Goal: Check status: Check status

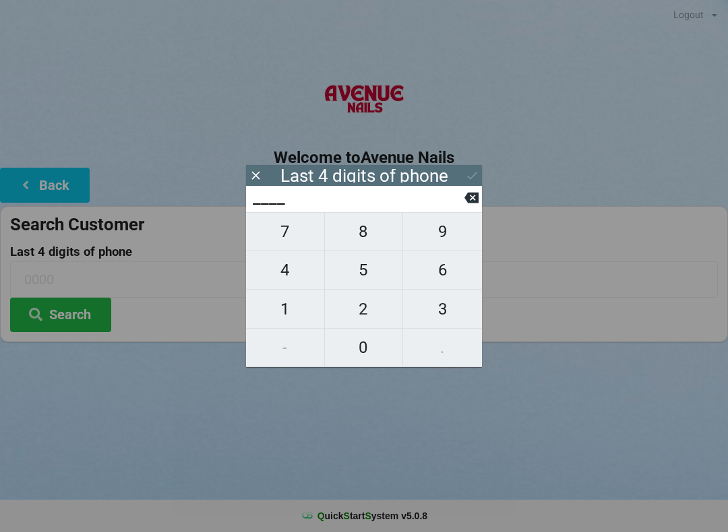
click at [442, 272] on span "6" at bounding box center [442, 270] width 79 height 28
type input "6___"
click at [356, 352] on span "0" at bounding box center [364, 348] width 78 height 28
type input "60__"
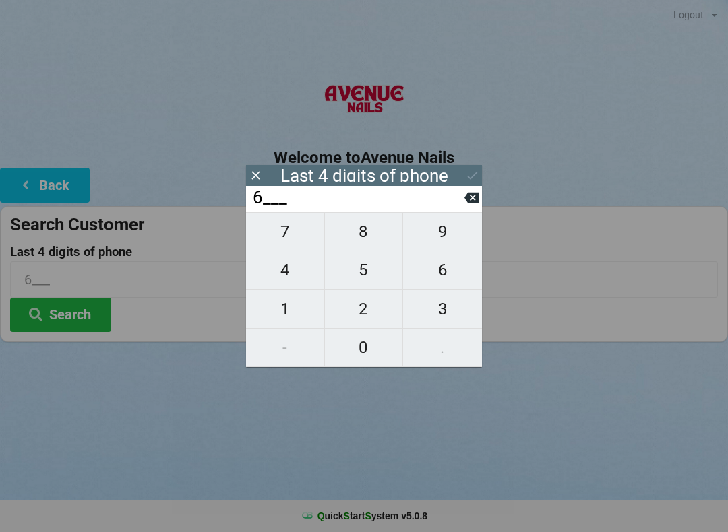
type input "60__"
click at [436, 232] on span "9" at bounding box center [442, 232] width 79 height 28
type input "609_"
click at [364, 315] on span "2" at bounding box center [364, 309] width 78 height 28
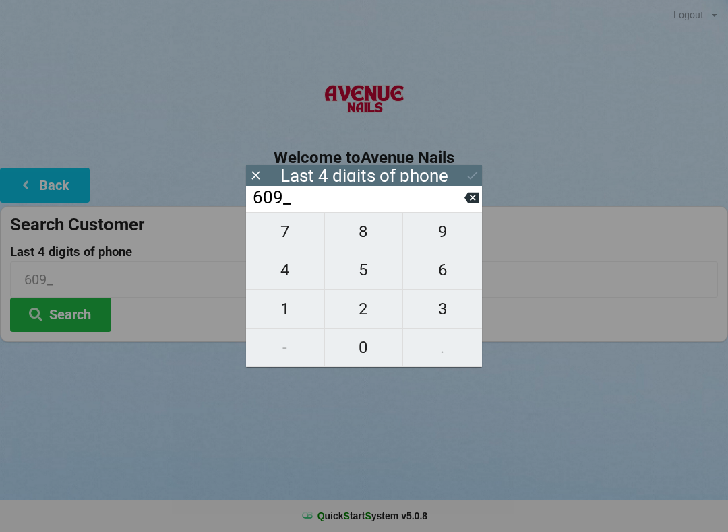
type input "6092"
click at [452, 169] on div "Last 4 digits of phone" at bounding box center [364, 175] width 236 height 21
click at [465, 178] on icon at bounding box center [472, 175] width 14 height 14
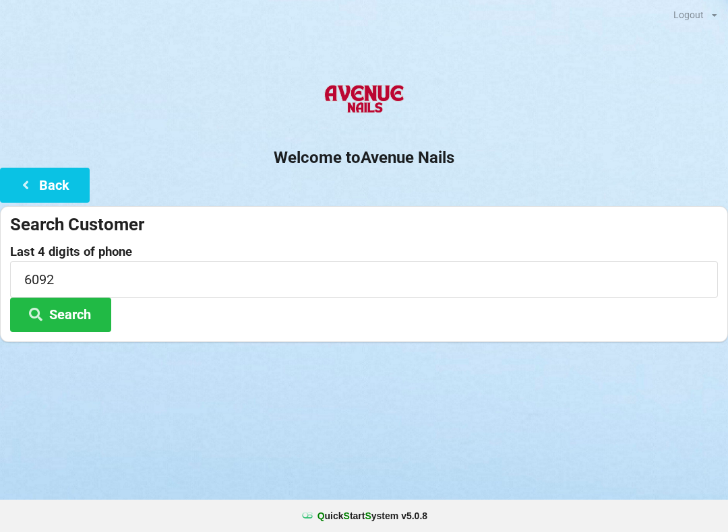
click at [81, 309] on button "Search" at bounding box center [60, 315] width 101 height 34
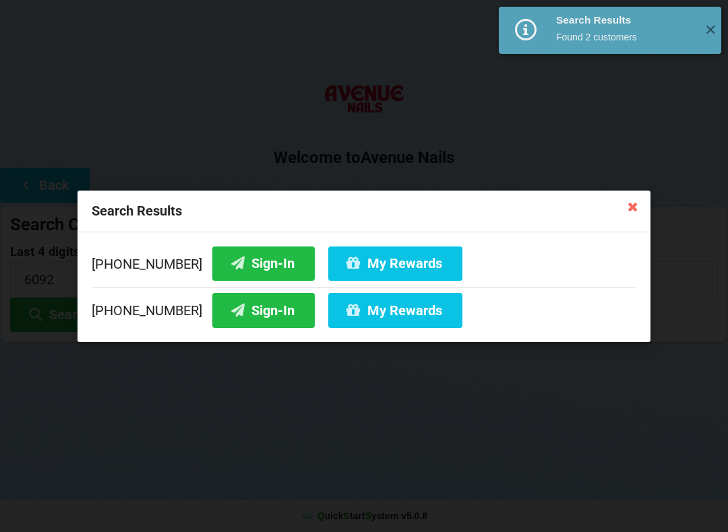
click at [247, 258] on button "Sign-In" at bounding box center [263, 263] width 102 height 34
